Goal: Task Accomplishment & Management: Manage account settings

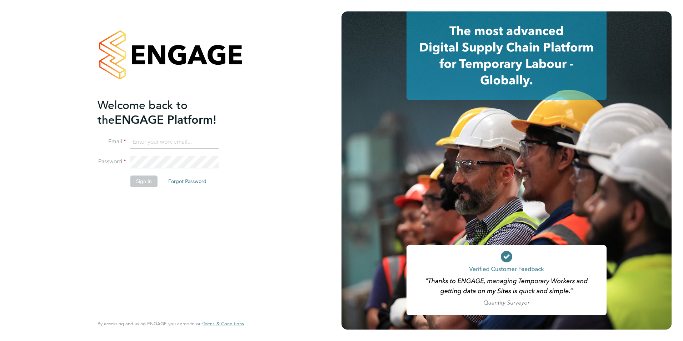
type input "sabine@borneltd.com"
click at [143, 182] on button "Sign In" at bounding box center [143, 180] width 27 height 11
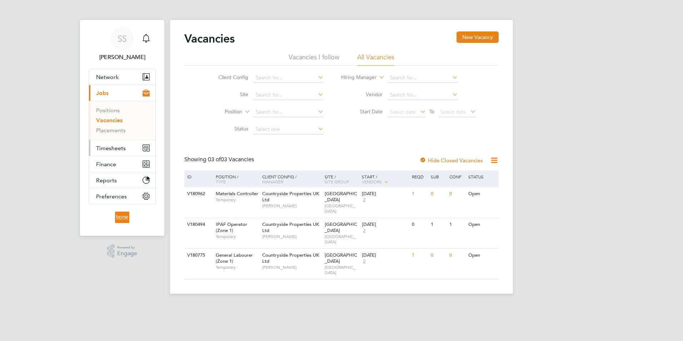
click at [117, 150] on span "Timesheets" at bounding box center [111, 148] width 30 height 7
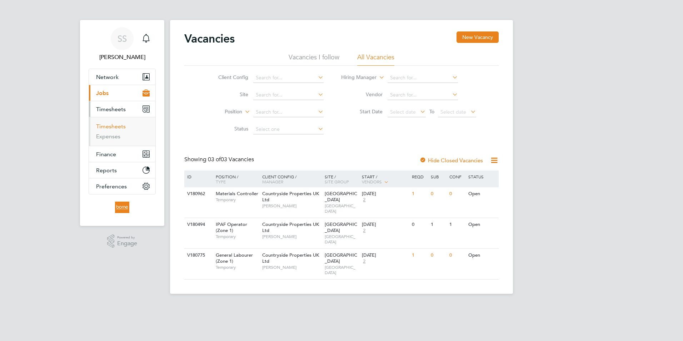
click at [121, 127] on link "Timesheets" at bounding box center [111, 126] width 30 height 7
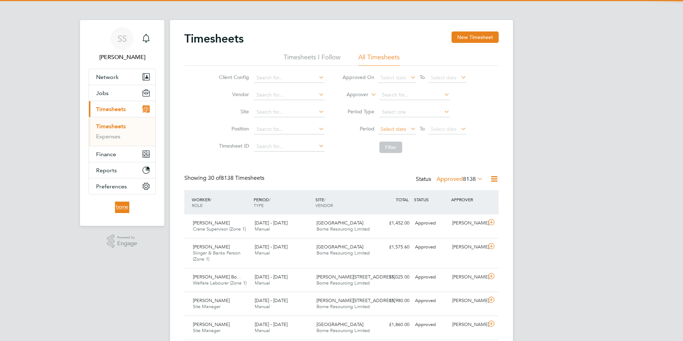
click at [386, 130] on span "Select date" at bounding box center [394, 129] width 26 height 6
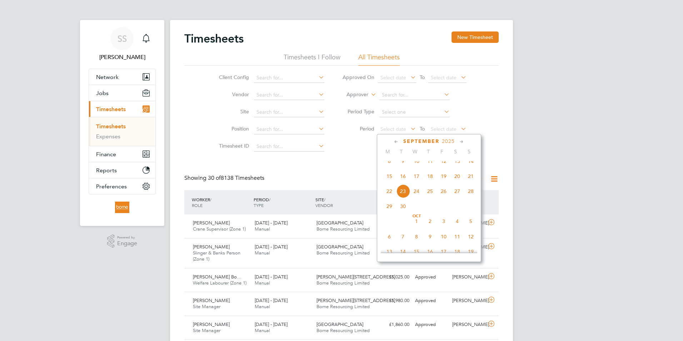
click at [389, 183] on span "15" at bounding box center [390, 176] width 14 height 14
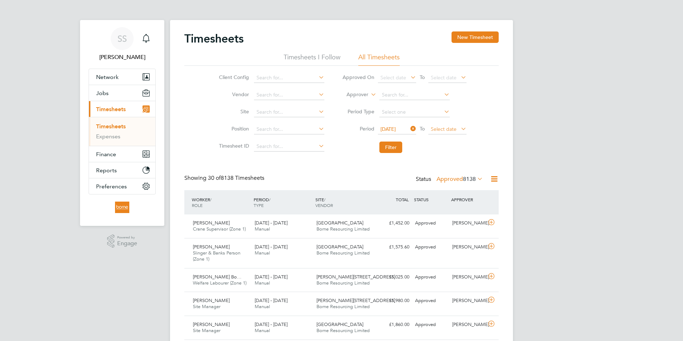
click at [438, 131] on span "Select date" at bounding box center [444, 129] width 26 height 6
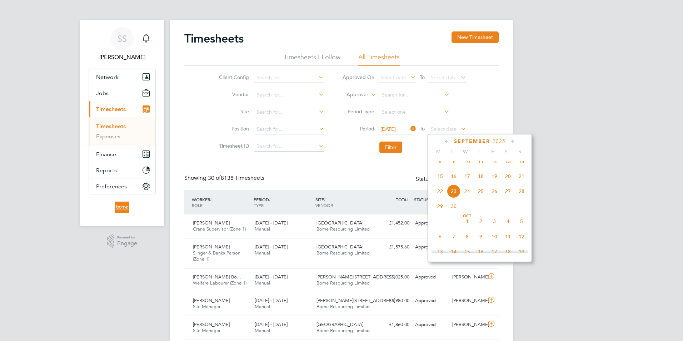
click at [522, 181] on span "21" at bounding box center [522, 176] width 14 height 14
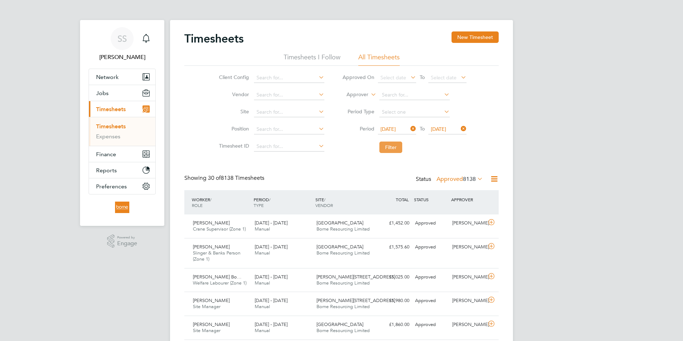
click at [389, 148] on button "Filter" at bounding box center [390, 147] width 23 height 11
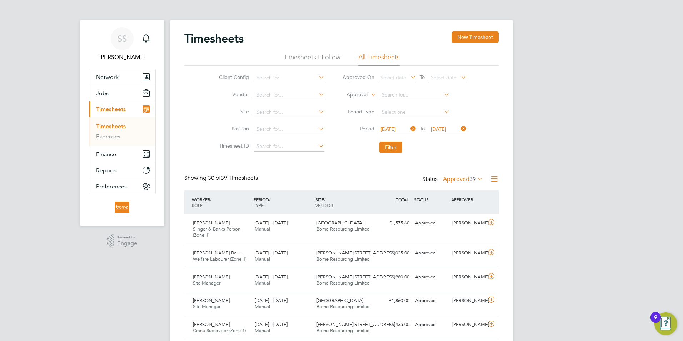
click at [462, 182] on div "Status Approved 39" at bounding box center [453, 179] width 62 height 10
click at [462, 178] on label "Approved 39" at bounding box center [463, 178] width 40 height 7
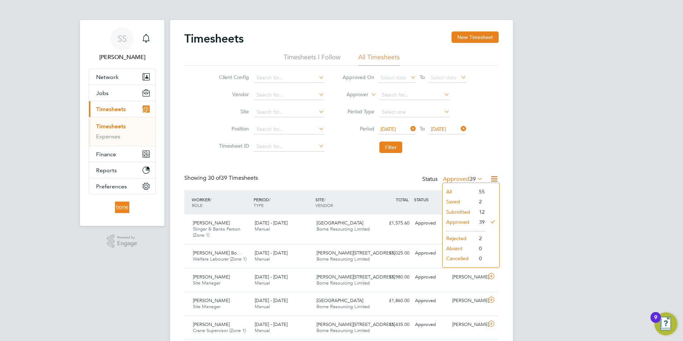
click at [452, 211] on li "Submitted" at bounding box center [459, 212] width 33 height 10
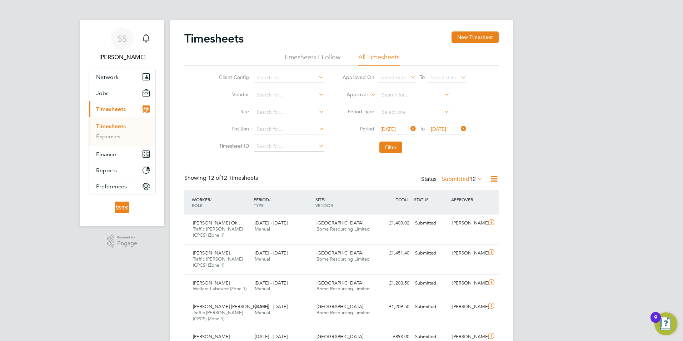
click at [460, 178] on label "Submitted 12" at bounding box center [462, 178] width 41 height 7
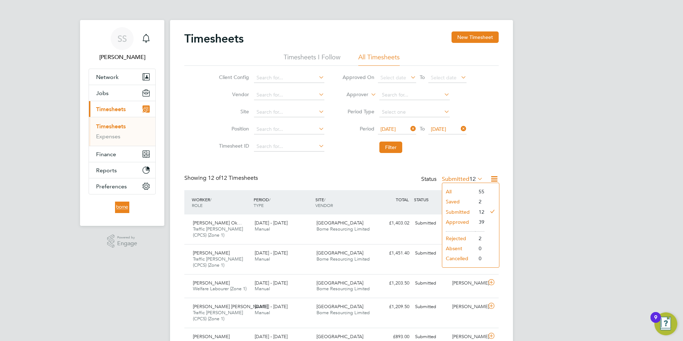
click at [460, 202] on li "Saved" at bounding box center [458, 202] width 33 height 10
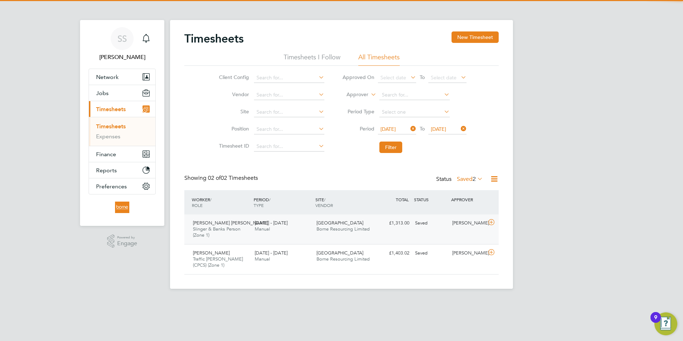
click at [428, 236] on div "Terence Nicholas Green Slinger & Banks Person (Zone 1) 15 - 21 Sep 2025 15 - 21…" at bounding box center [341, 229] width 314 height 30
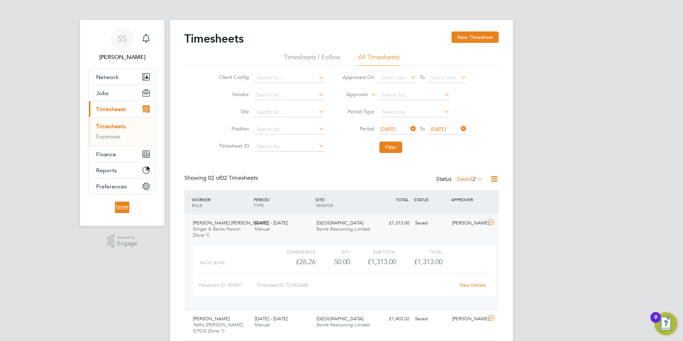
click at [468, 285] on link "View Details" at bounding box center [473, 285] width 26 height 6
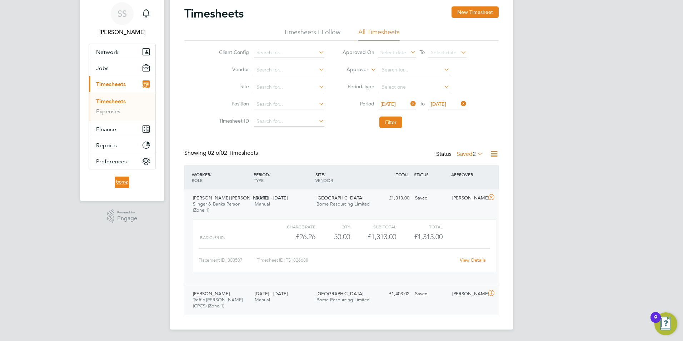
click at [480, 308] on div "Yonatan Kinfe Traffic Marshall (CPCS) (Zone 1) 15 - 21 Sep 2025 15 - 21 Sep 202…" at bounding box center [341, 300] width 314 height 30
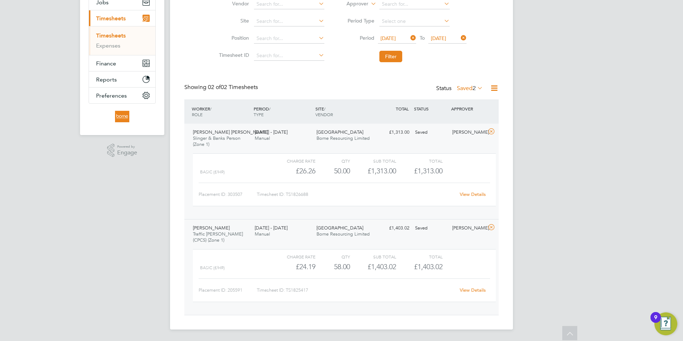
click at [418, 278] on div "Placement ID: 205591 Timesheet ID: TS1825417 View Details" at bounding box center [345, 287] width 292 height 18
click at [476, 291] on link "View Details" at bounding box center [473, 290] width 26 height 6
click at [390, 58] on button "Filter" at bounding box center [390, 56] width 23 height 11
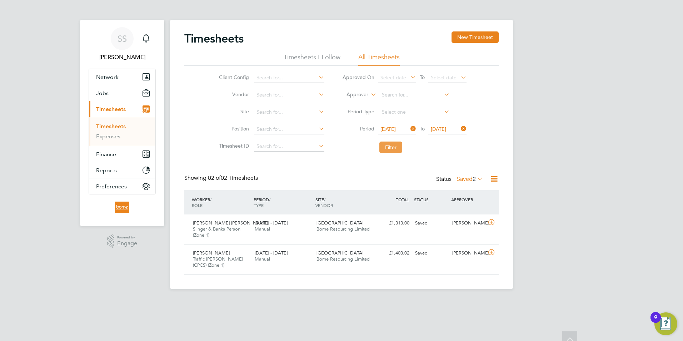
scroll to position [18, 62]
click at [461, 179] on label "Saved 2" at bounding box center [470, 178] width 26 height 7
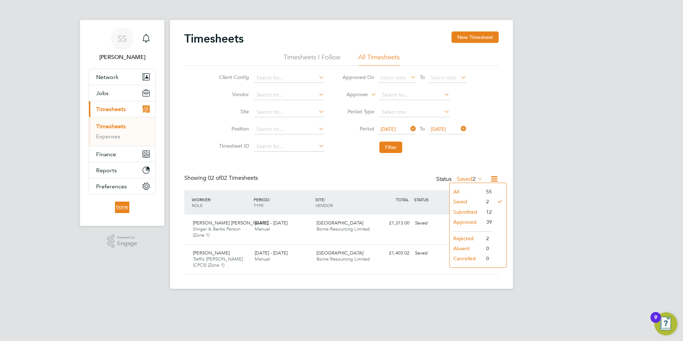
click at [458, 189] on li "All" at bounding box center [466, 192] width 33 height 10
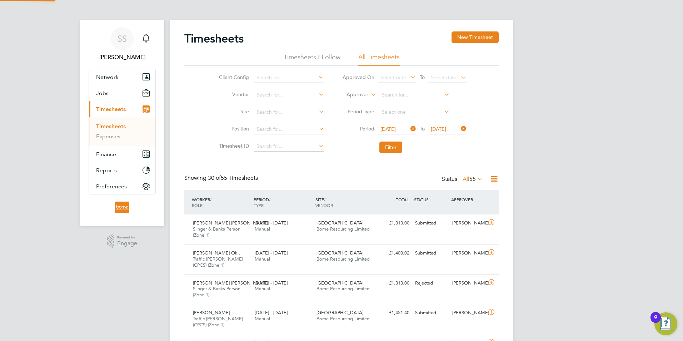
scroll to position [24, 62]
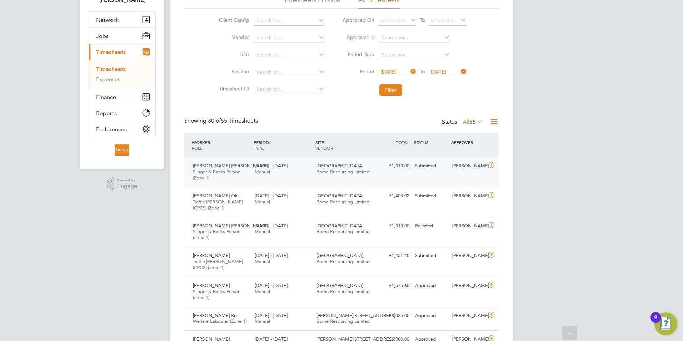
click at [401, 240] on div "Terence Nicholas Green Slinger & Banks Person (Zone 1) 15 - 21 Sep 2025 15 - 21…" at bounding box center [341, 232] width 314 height 30
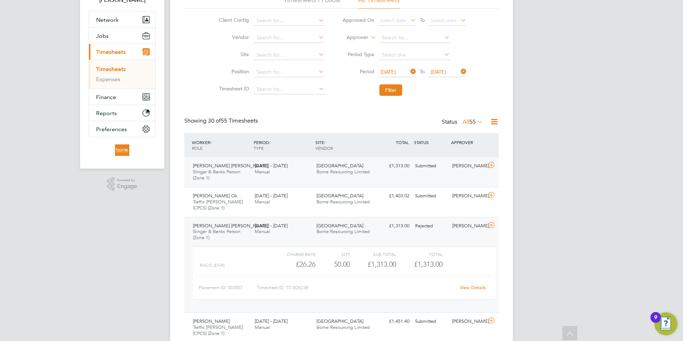
click at [401, 240] on div "Terence Nicholas Green Slinger & Banks Person (Zone 1) 15 - 21 Sep 2025 15 - 21…" at bounding box center [341, 265] width 314 height 96
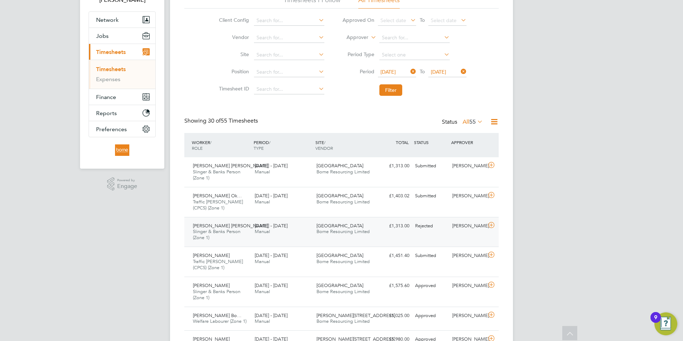
click at [467, 226] on div "Liam D'unienville" at bounding box center [468, 226] width 37 height 12
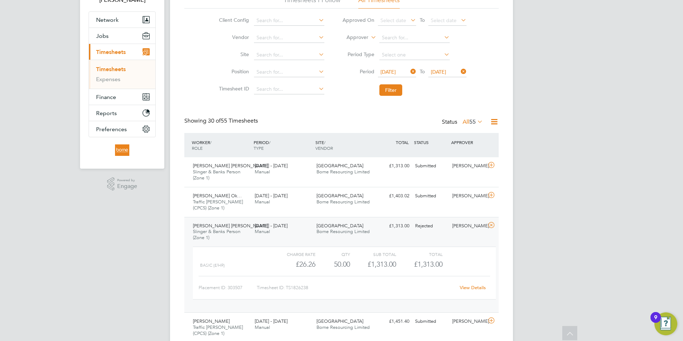
click at [470, 286] on link "View Details" at bounding box center [473, 287] width 26 height 6
click at [437, 166] on div "Submitted" at bounding box center [430, 166] width 37 height 12
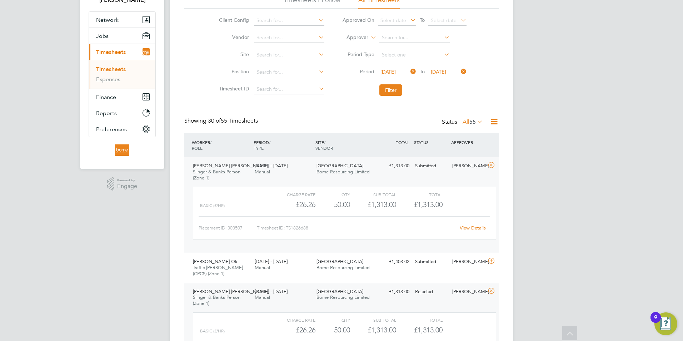
click at [475, 228] on link "View Details" at bounding box center [473, 228] width 26 height 6
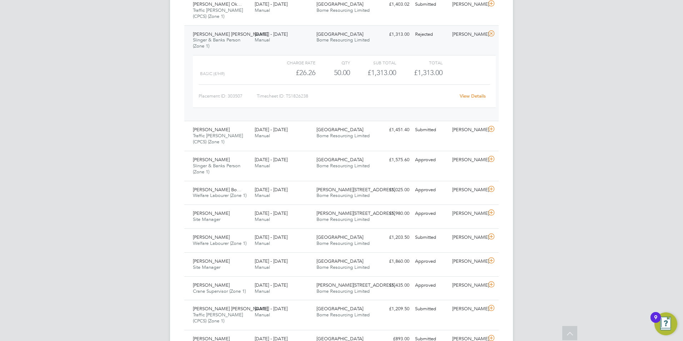
click at [445, 221] on div "Alexandru Baban Site Manager 15 - 21 Sep 2025 15 - 21 Sep 2025 Manual Marlowe R…" at bounding box center [341, 216] width 314 height 24
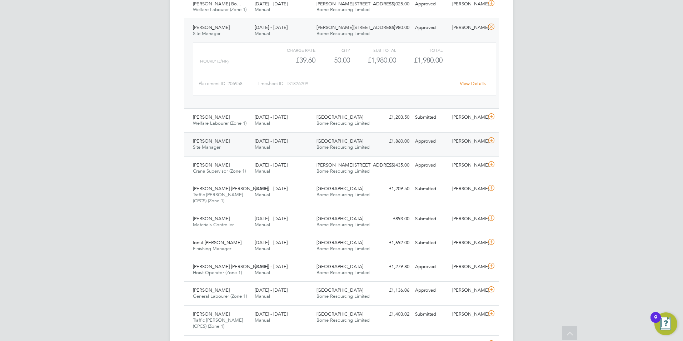
click at [314, 148] on div "Northwick Park Borne Resourcing Limited" at bounding box center [345, 144] width 62 height 18
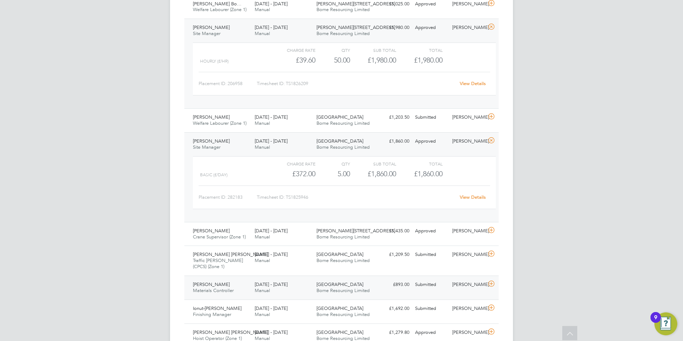
click at [336, 289] on span "Borne Resourcing Limited" at bounding box center [343, 290] width 53 height 6
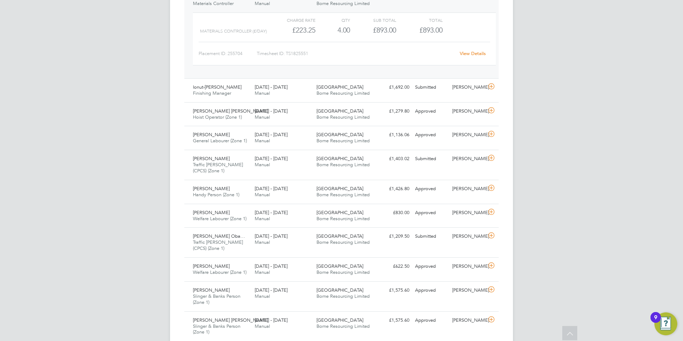
scroll to position [800, 0]
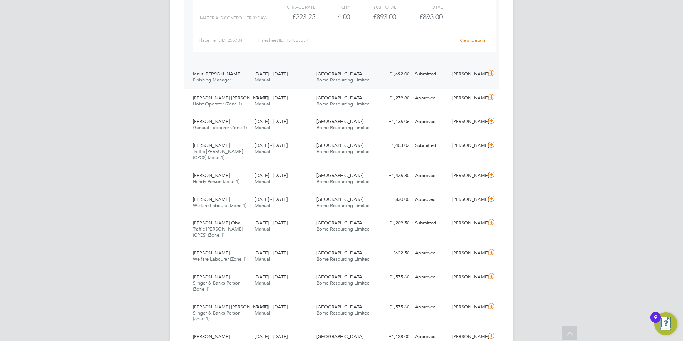
click at [324, 83] on div "Cambridge Road Estate Borne Resourcing Limited" at bounding box center [345, 77] width 62 height 18
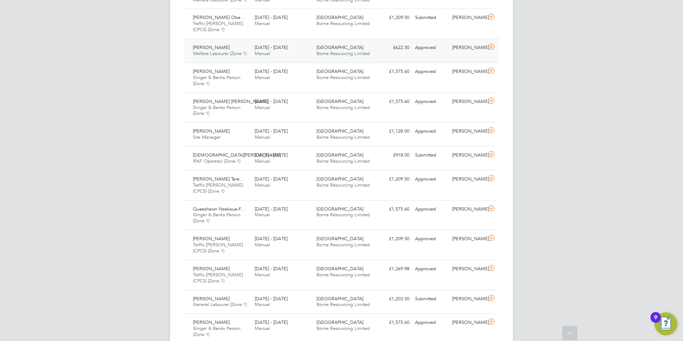
scroll to position [1072, 0]
click at [314, 136] on div "Northwick Park Borne Resourcing Limited" at bounding box center [345, 134] width 62 height 18
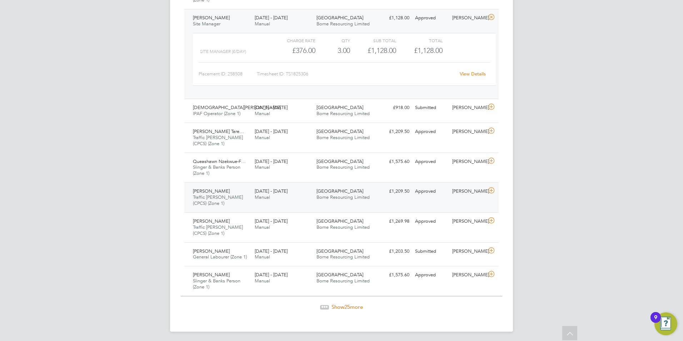
scroll to position [1187, 0]
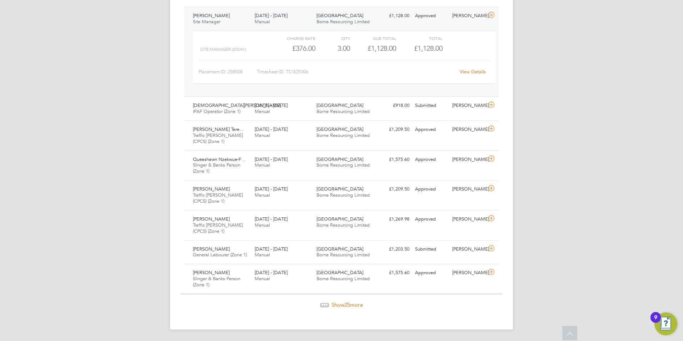
click at [349, 306] on span "25" at bounding box center [347, 304] width 6 height 7
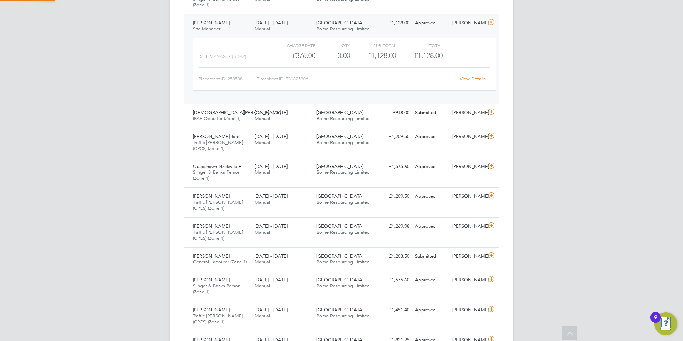
scroll to position [4, 4]
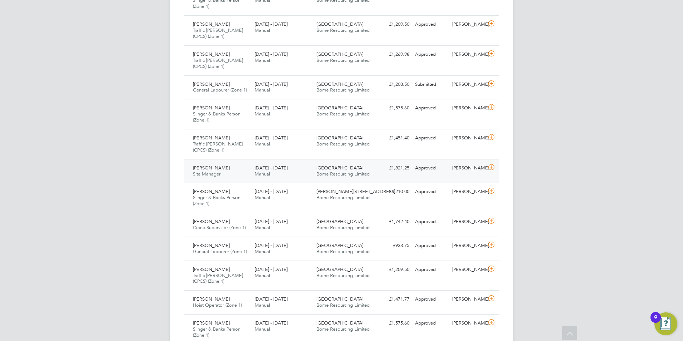
click at [286, 168] on span "15 - 21 Sep 2025" at bounding box center [271, 168] width 33 height 6
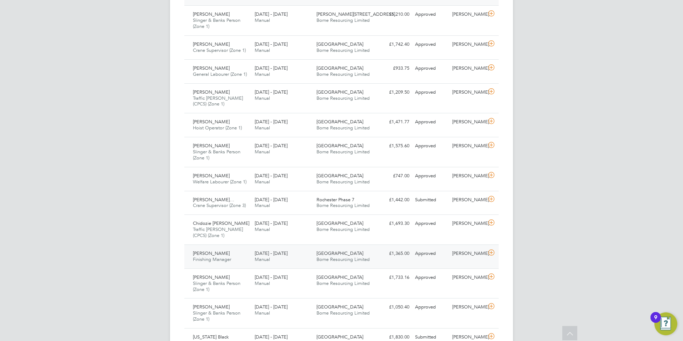
click at [318, 258] on span "Borne Resourcing Limited" at bounding box center [343, 259] width 53 height 6
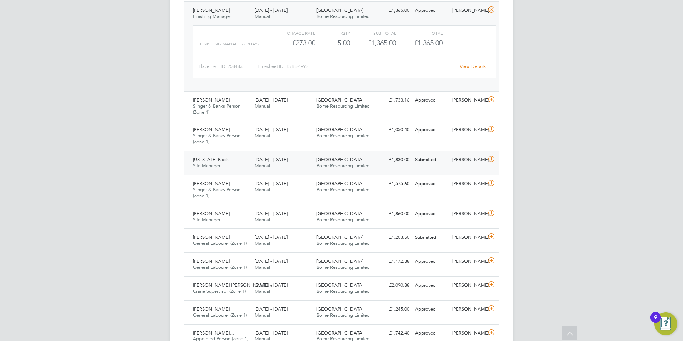
click at [325, 158] on span "Cambridge Road Estate" at bounding box center [340, 160] width 47 height 6
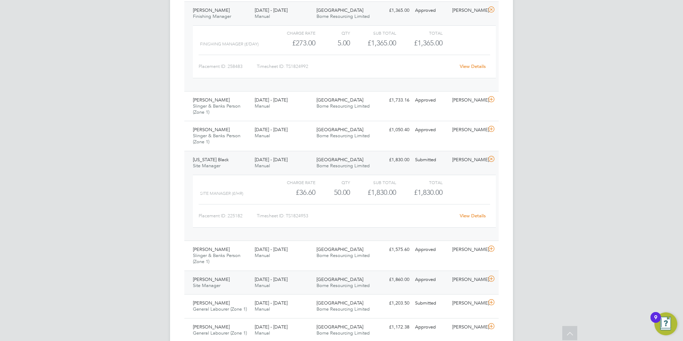
click at [321, 285] on span "Borne Resourcing Limited" at bounding box center [343, 285] width 53 height 6
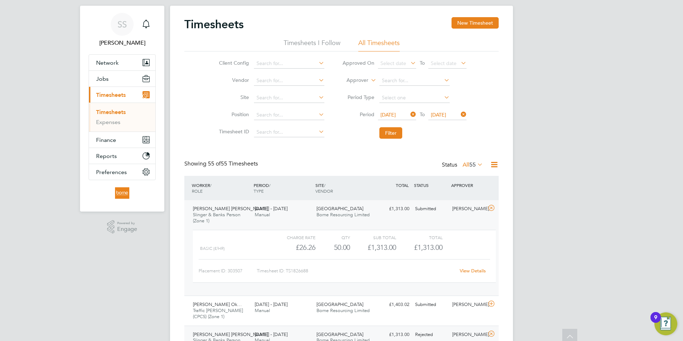
scroll to position [0, 0]
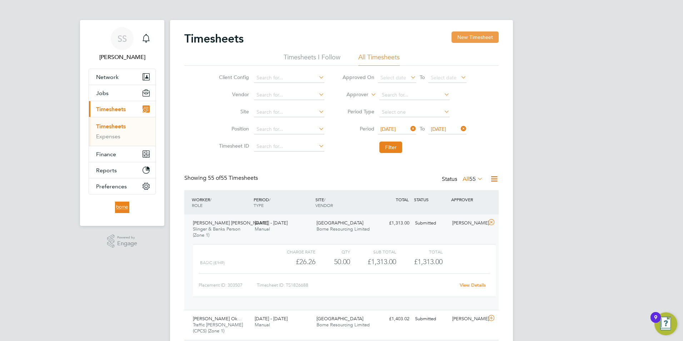
click at [471, 38] on button "New Timesheet" at bounding box center [475, 36] width 47 height 11
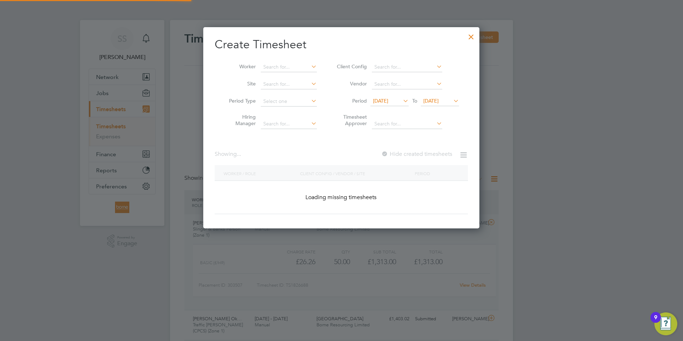
scroll to position [637, 277]
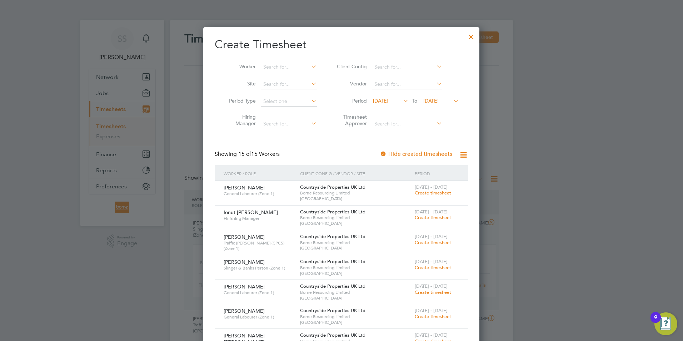
click at [402, 99] on icon at bounding box center [402, 101] width 0 height 10
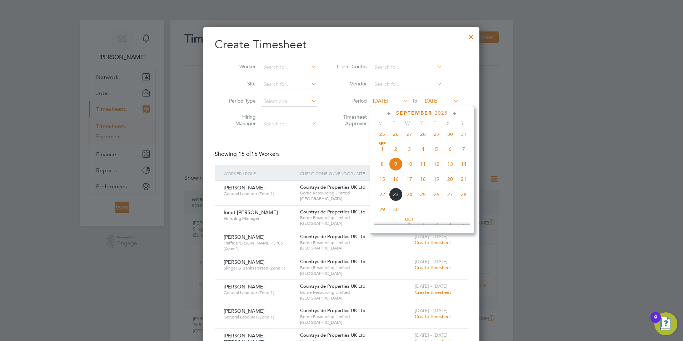
click at [384, 181] on span "15" at bounding box center [383, 179] width 14 height 14
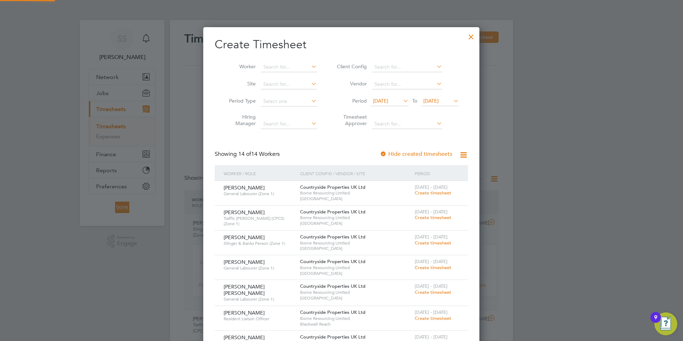
scroll to position [515, 277]
click at [436, 101] on span "16 Sep 2025" at bounding box center [430, 101] width 15 height 6
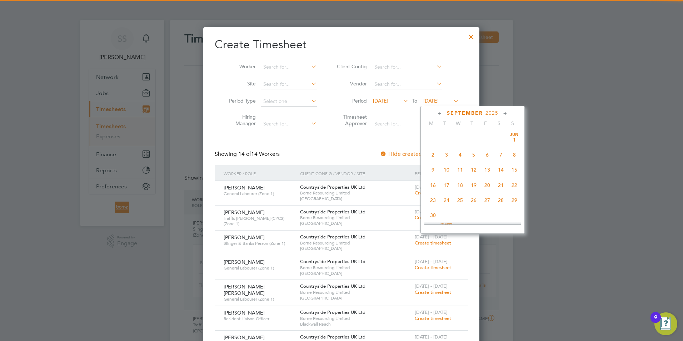
scroll to position [247, 0]
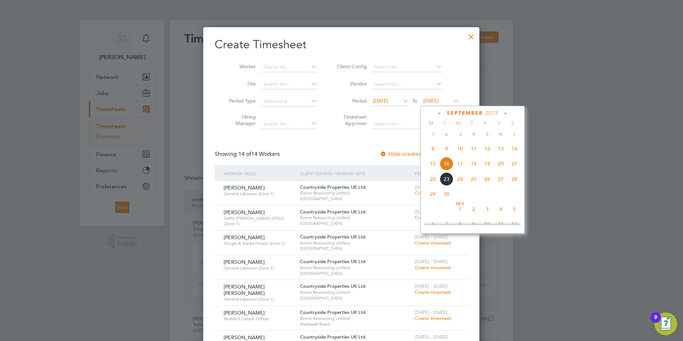
click at [516, 167] on span "21" at bounding box center [515, 164] width 14 height 14
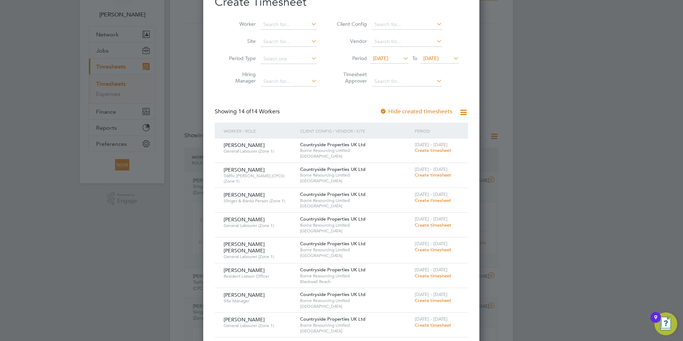
scroll to position [43, 0]
click at [447, 298] on span "Create timesheet" at bounding box center [433, 300] width 36 height 6
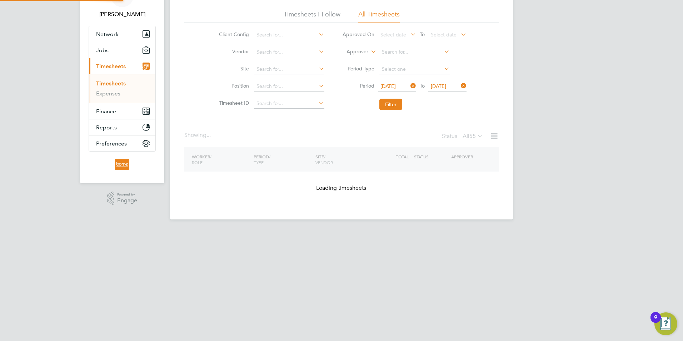
scroll to position [33, 0]
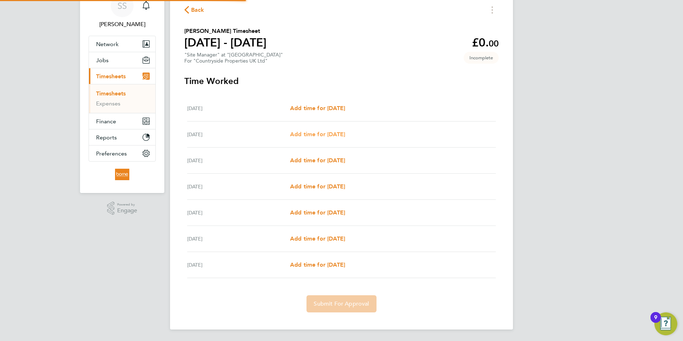
click at [336, 138] on span "Add time for Tue 16 Sep" at bounding box center [317, 134] width 55 height 7
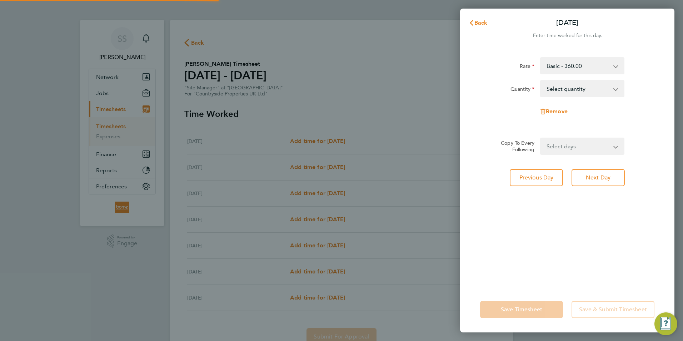
click at [578, 91] on select "Select quantity 0.5 1" at bounding box center [578, 89] width 74 height 16
select select "1"
click at [541, 81] on select "Select quantity 0.5 1" at bounding box center [578, 89] width 74 height 16
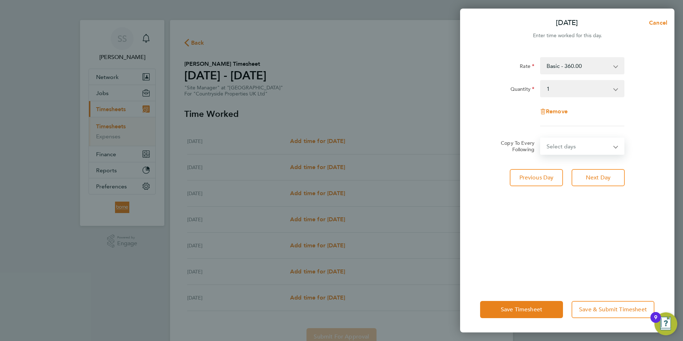
click at [574, 147] on select "Select days Day Weekday (Mon-Fri) Weekend (Sat-Sun) Wednesday Thursday Friday S…" at bounding box center [578, 146] width 75 height 16
select select "WEEKDAY"
click at [541, 138] on select "Select days Day Weekday (Mon-Fri) Weekend (Sat-Sun) Wednesday Thursday Friday S…" at bounding box center [578, 146] width 75 height 16
select select "2025-09-21"
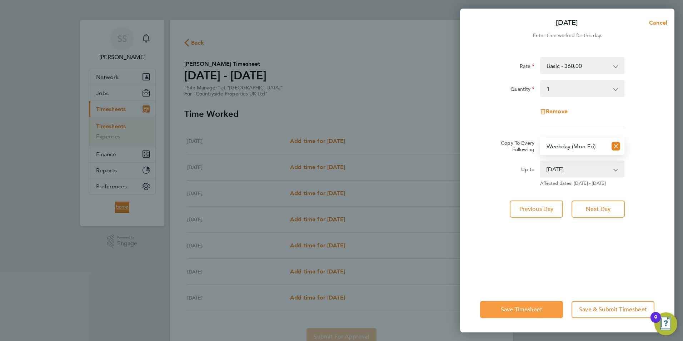
click at [535, 307] on span "Save Timesheet" at bounding box center [521, 309] width 41 height 7
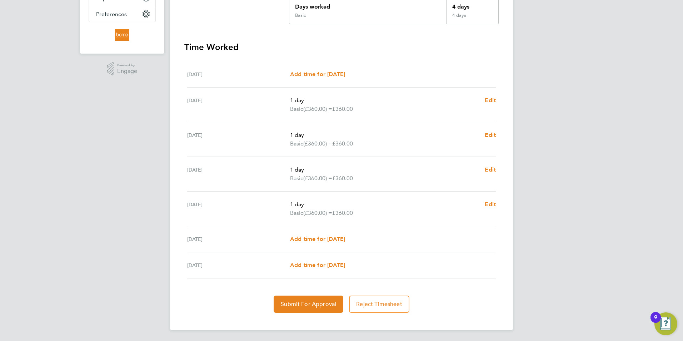
scroll to position [173, 0]
click at [303, 306] on span "Submit For Approval" at bounding box center [308, 303] width 55 height 7
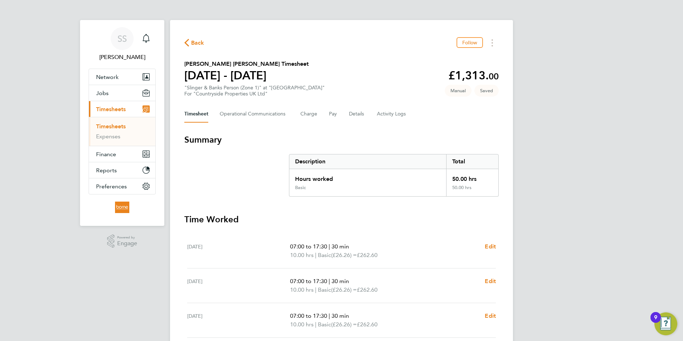
drag, startPoint x: 683, startPoint y: 51, endPoint x: 684, endPoint y: 195, distance: 143.7
click at [683, 195] on html "SS Sabine Skroderena Notifications Applications: Network Businesses Sites Worke…" at bounding box center [341, 248] width 683 height 496
drag, startPoint x: 684, startPoint y: 195, endPoint x: 611, endPoint y: 228, distance: 80.6
click at [611, 228] on div "SS Sabine Skroderena Notifications Applications: Network Businesses Sites Worke…" at bounding box center [341, 248] width 683 height 496
drag, startPoint x: 684, startPoint y: 205, endPoint x: 684, endPoint y: 219, distance: 14.3
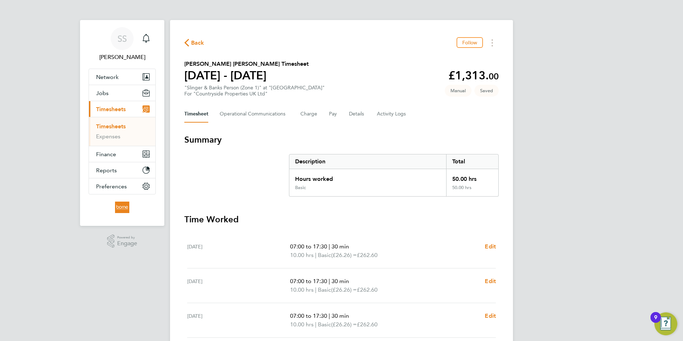
click at [683, 219] on html "SS Sabine Skroderena Notifications Applications: Network Businesses Sites Worke…" at bounding box center [341, 248] width 683 height 496
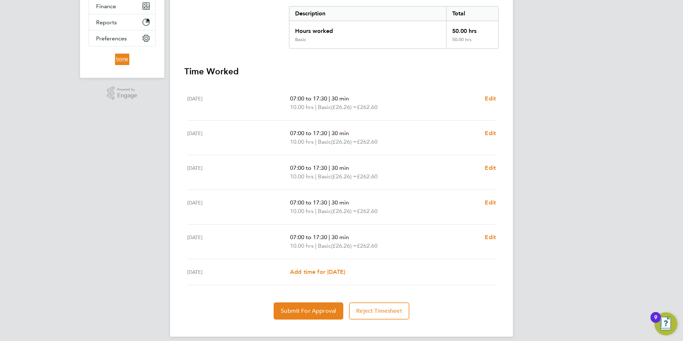
scroll to position [155, 0]
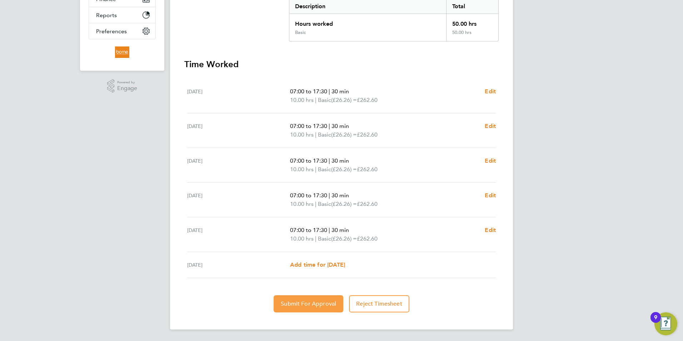
click at [312, 311] on button "Submit For Approval" at bounding box center [309, 303] width 70 height 17
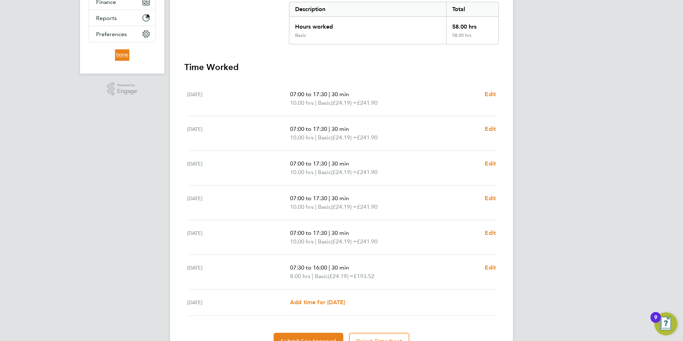
scroll to position [190, 0]
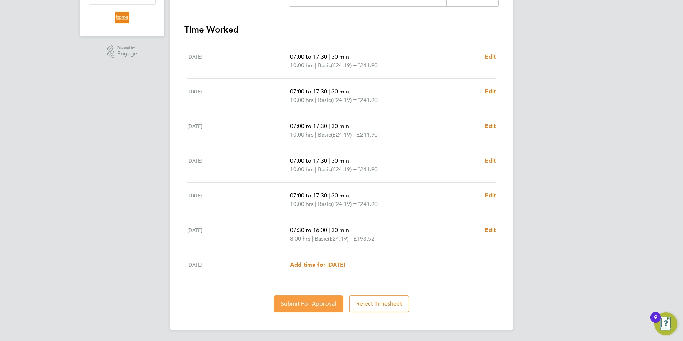
click at [318, 306] on span "Submit For Approval" at bounding box center [308, 303] width 55 height 7
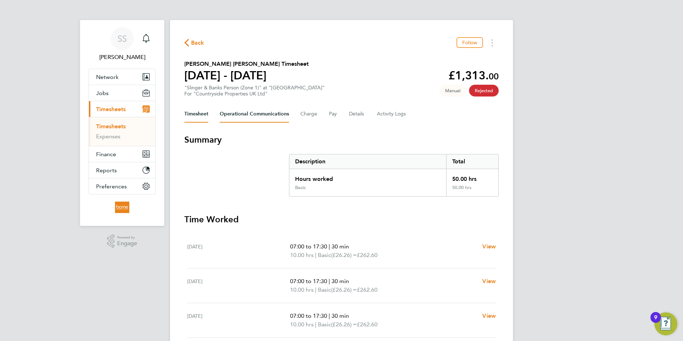
click at [272, 118] on Communications-tab "Operational Communications" at bounding box center [254, 113] width 69 height 17
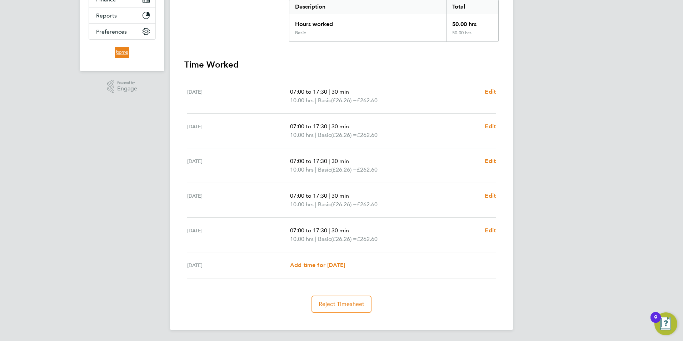
scroll to position [155, 0]
click at [369, 307] on button "Reject Timesheet" at bounding box center [342, 303] width 60 height 17
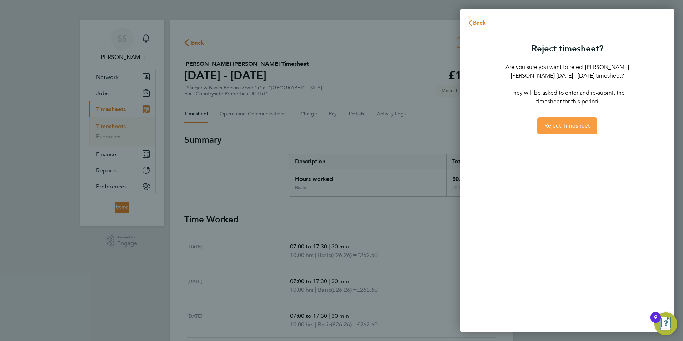
click at [561, 118] on button "Reject Timesheet" at bounding box center [567, 125] width 60 height 17
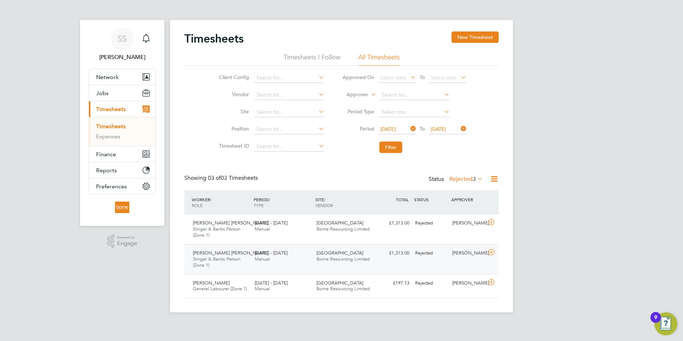
click at [390, 264] on div "Terence Nicholas Green Slinger & Banks Person (Zone 1) 15 - 21 Sep 2025 15 - 21…" at bounding box center [341, 259] width 314 height 30
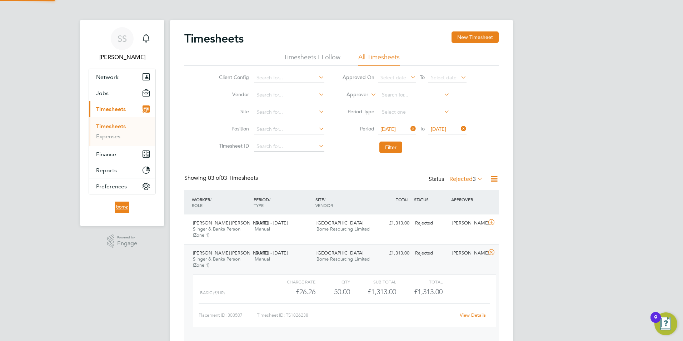
scroll to position [12, 70]
click at [482, 316] on link "View Details" at bounding box center [473, 315] width 26 height 6
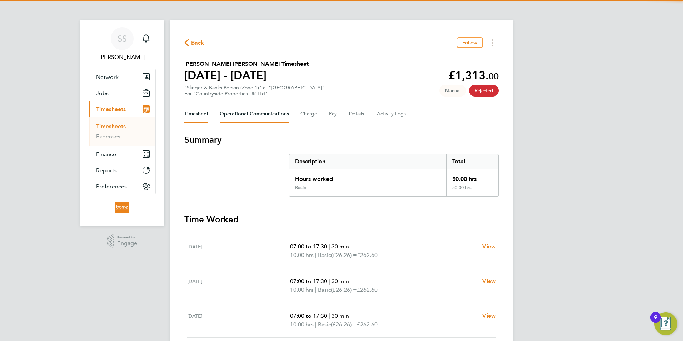
click at [240, 112] on Communications-tab "Operational Communications" at bounding box center [254, 113] width 69 height 17
